Goal: Navigation & Orientation: Find specific page/section

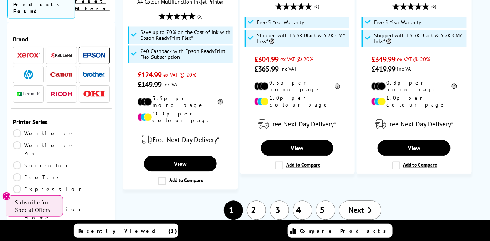
scroll to position [1272, 0]
